Goal: Find specific page/section: Find specific page/section

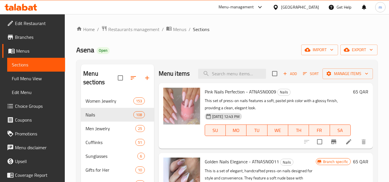
scroll to position [1354, 0]
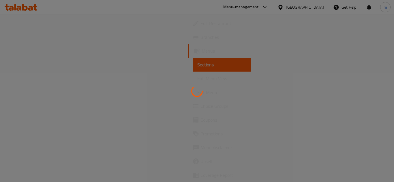
click at [273, 11] on div "Menu-management" at bounding box center [245, 7] width 54 height 14
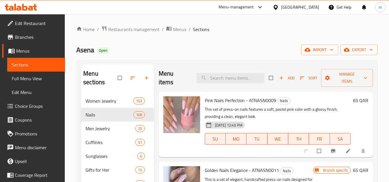
click at [264, 7] on div at bounding box center [259, 7] width 10 height 7
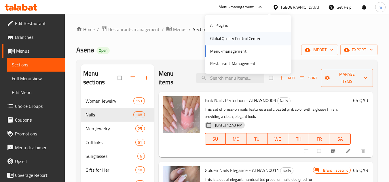
click at [251, 39] on div "Global Quality Control Center" at bounding box center [235, 38] width 50 height 6
